Goal: Find specific page/section: Find specific page/section

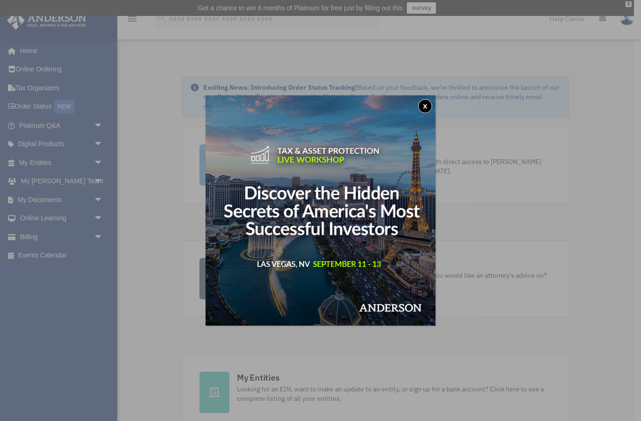
click at [417, 115] on img at bounding box center [321, 210] width 230 height 230
click at [428, 106] on button "x" at bounding box center [425, 106] width 14 height 14
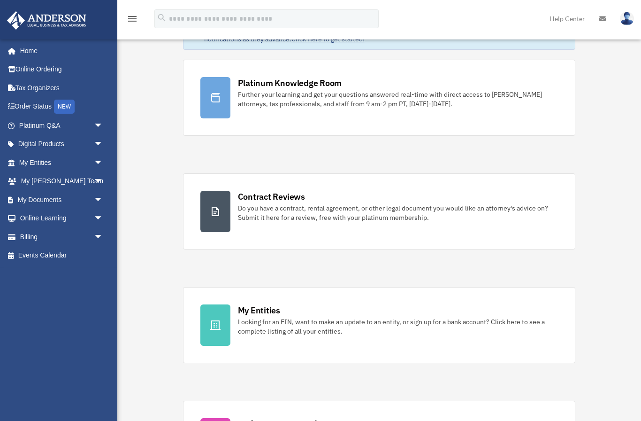
scroll to position [56, 0]
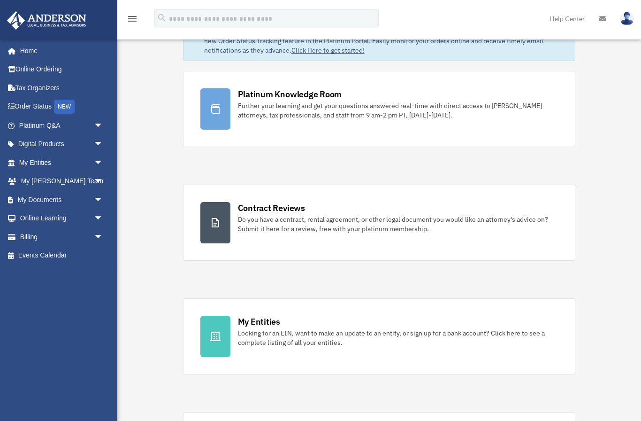
click at [43, 198] on link "My Documents arrow_drop_down" at bounding box center [62, 199] width 111 height 19
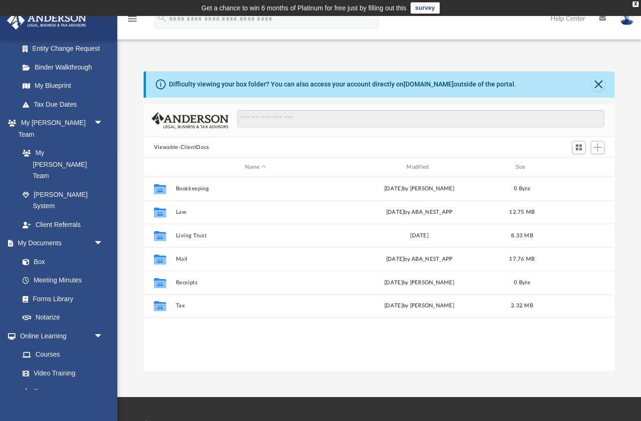
scroll to position [168, 0]
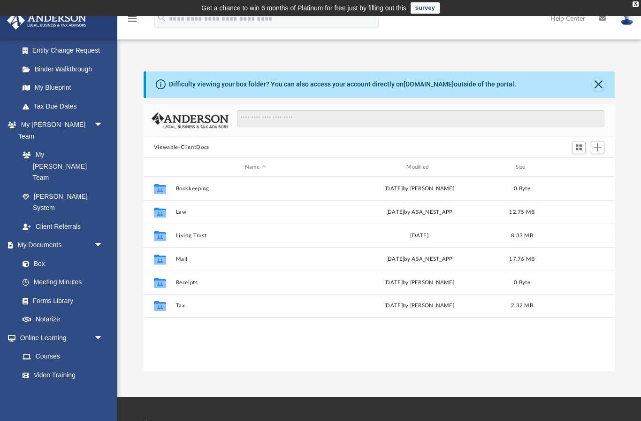
click at [31, 254] on link "Box" at bounding box center [60, 263] width 95 height 19
click at [34, 254] on link "Box" at bounding box center [60, 263] width 95 height 19
click at [40, 254] on link "Box" at bounding box center [60, 263] width 95 height 19
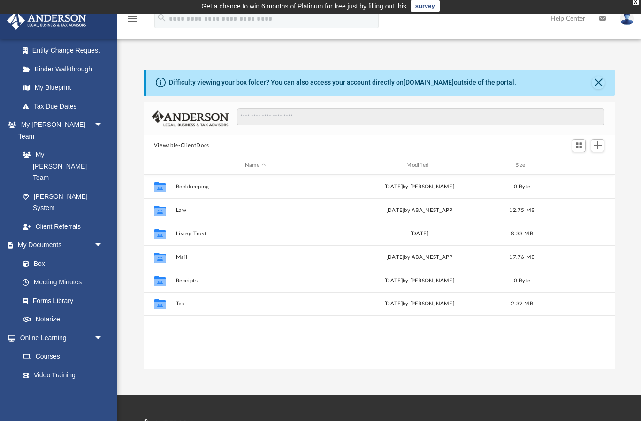
scroll to position [0, 0]
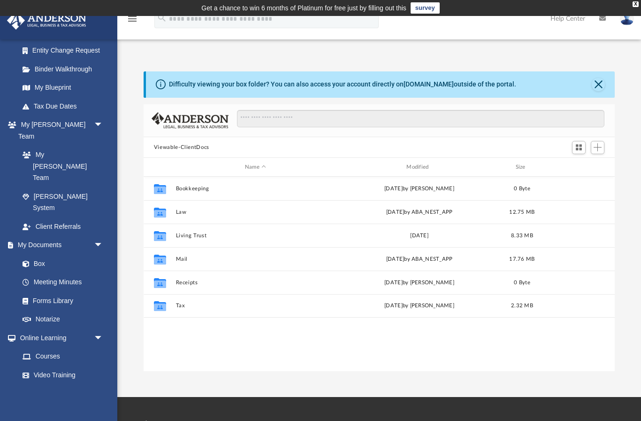
click at [100, 236] on span "arrow_drop_down" at bounding box center [103, 245] width 19 height 19
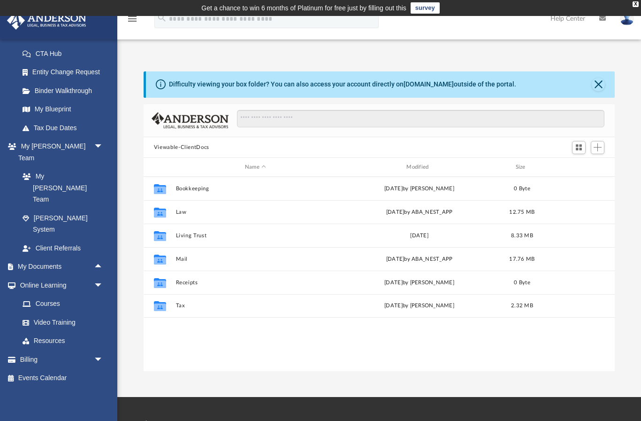
scroll to position [94, 0]
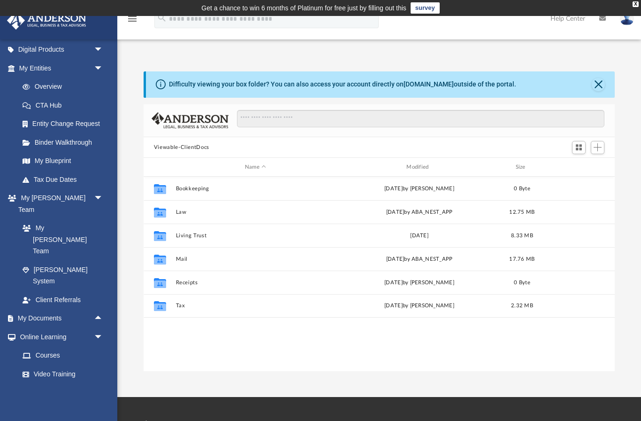
click at [100, 201] on span "arrow_drop_down" at bounding box center [103, 198] width 19 height 19
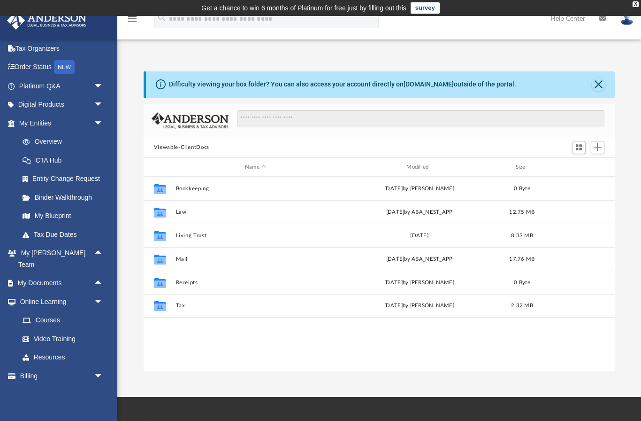
click at [53, 274] on link "My Documents arrow_drop_up" at bounding box center [60, 283] width 106 height 19
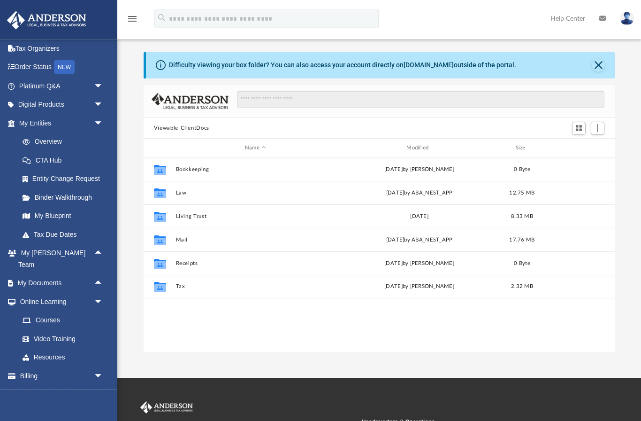
scroll to position [0, 0]
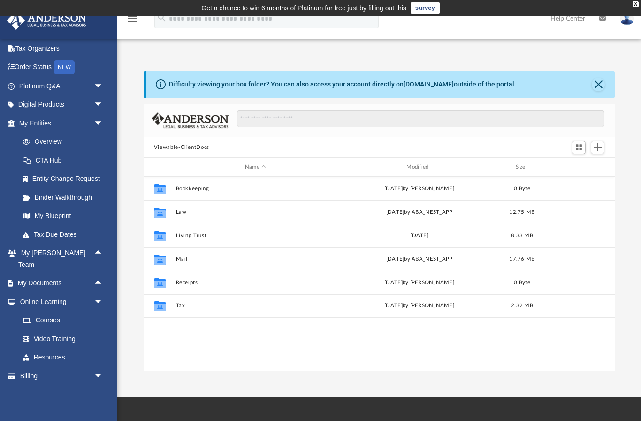
click at [66, 274] on link "My Documents arrow_drop_up" at bounding box center [60, 283] width 106 height 19
click at [61, 274] on link "My Documents arrow_drop_up" at bounding box center [60, 283] width 106 height 19
click at [99, 274] on span "arrow_drop_up" at bounding box center [103, 283] width 19 height 19
click at [43, 292] on link "Box" at bounding box center [60, 301] width 95 height 19
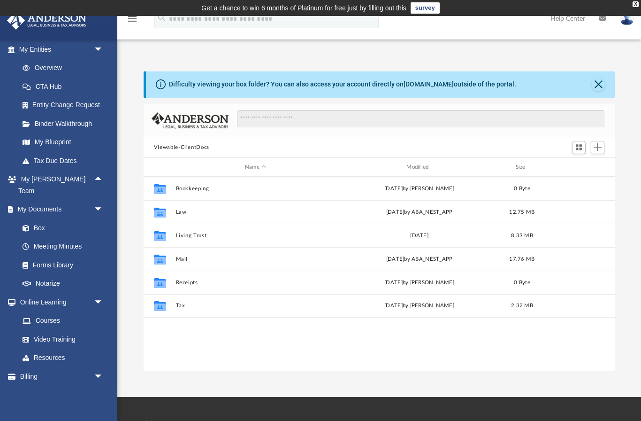
scroll to position [113, 0]
click at [46, 219] on link "Box" at bounding box center [60, 228] width 95 height 19
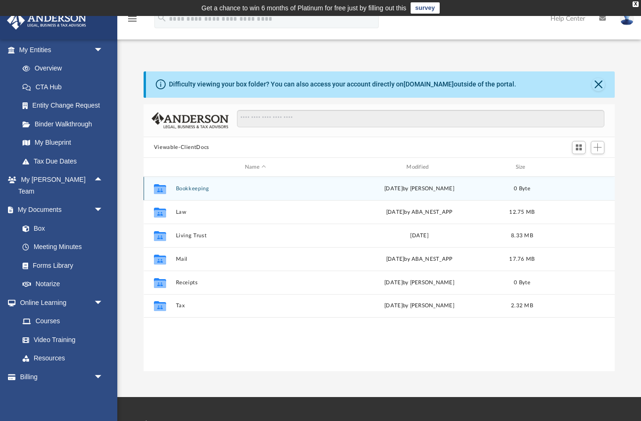
click at [487, 185] on div "[DATE] by [PERSON_NAME]" at bounding box center [420, 189] width 160 height 8
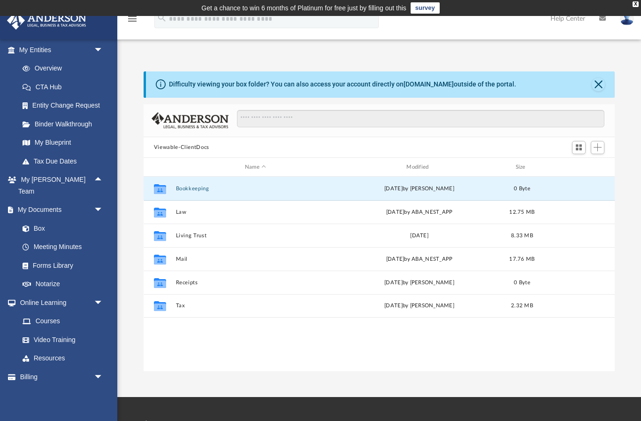
click at [38, 46] on link "My Entities arrow_drop_down" at bounding box center [62, 49] width 111 height 19
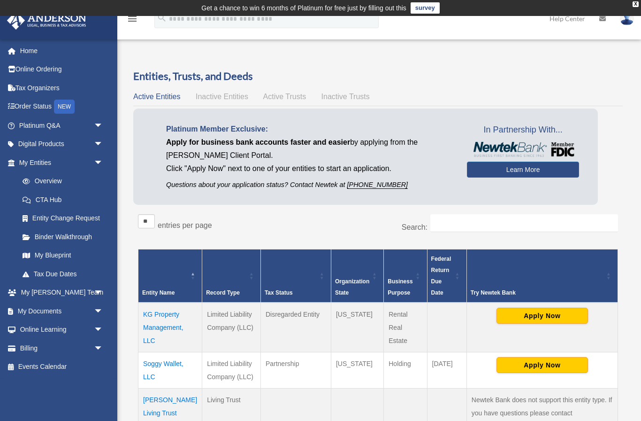
click at [77, 309] on link "My Documents arrow_drop_down" at bounding box center [62, 310] width 111 height 19
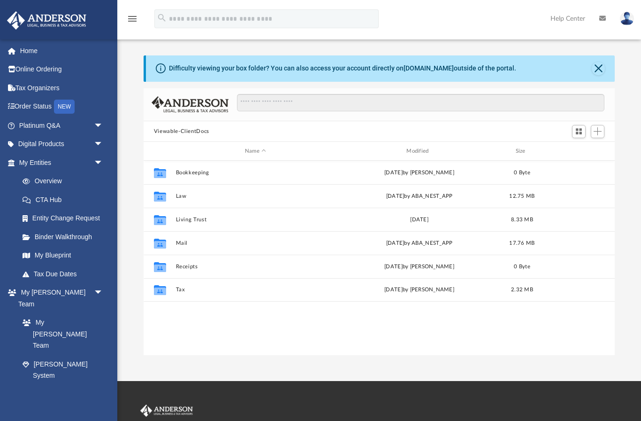
scroll to position [214, 472]
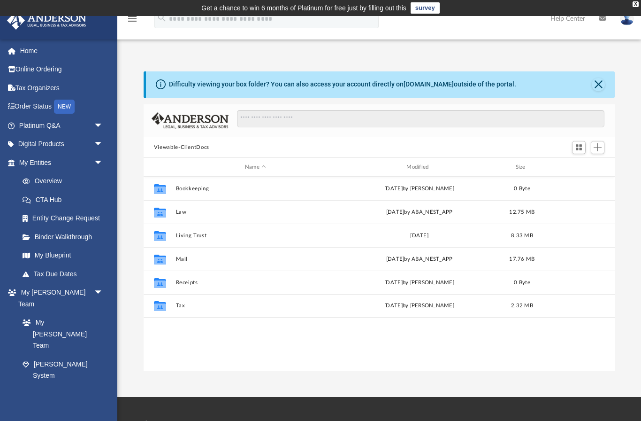
click at [99, 162] on span "arrow_drop_down" at bounding box center [103, 162] width 19 height 19
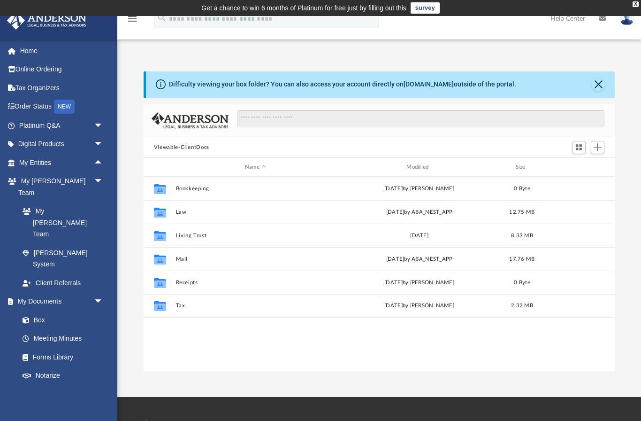
click at [101, 159] on span "arrow_drop_up" at bounding box center [103, 162] width 19 height 19
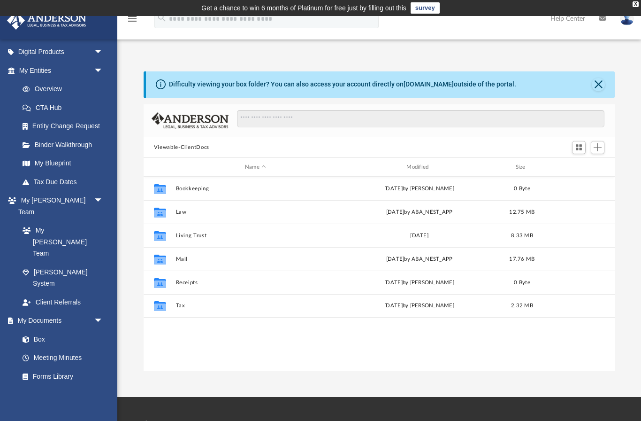
scroll to position [94, 0]
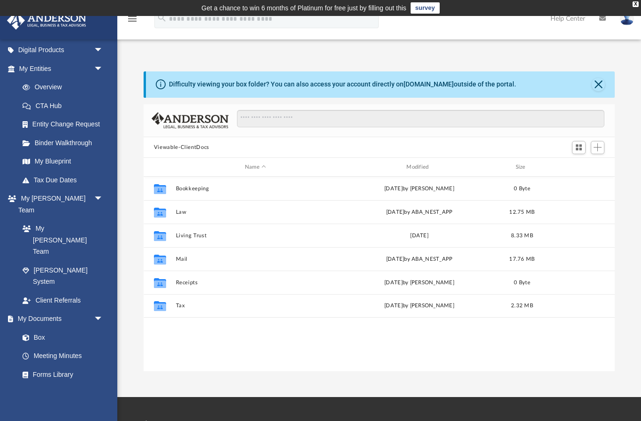
click at [45, 328] on link "Box" at bounding box center [60, 337] width 95 height 19
click at [48, 328] on link "Box" at bounding box center [60, 337] width 95 height 19
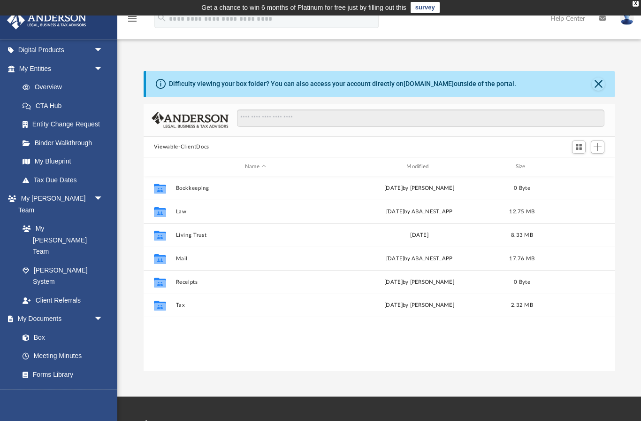
scroll to position [0, 0]
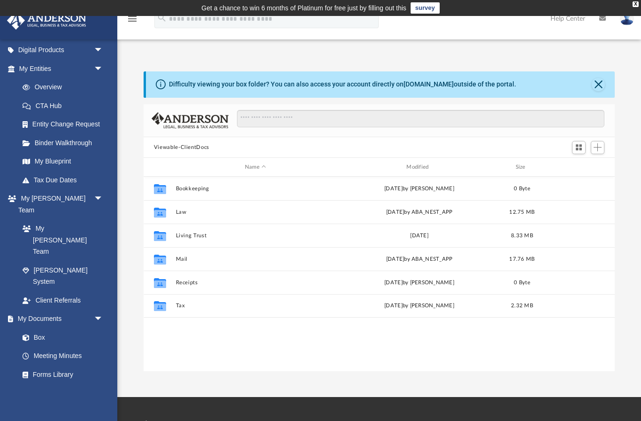
click at [449, 82] on div "Difficulty viewing your box folder? You can also access your account directly o…" at bounding box center [343, 84] width 348 height 10
